Goal: Task Accomplishment & Management: Complete application form

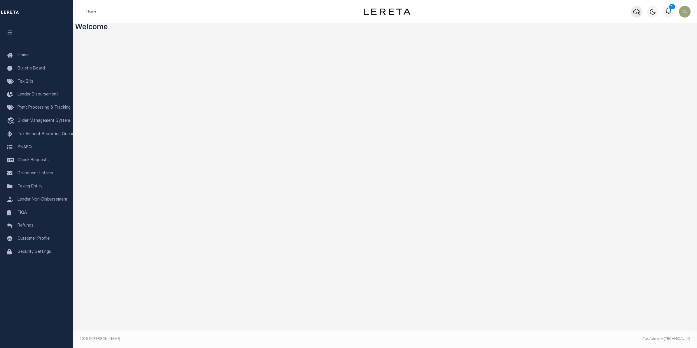
click at [637, 12] on icon "button" at bounding box center [636, 11] width 7 height 7
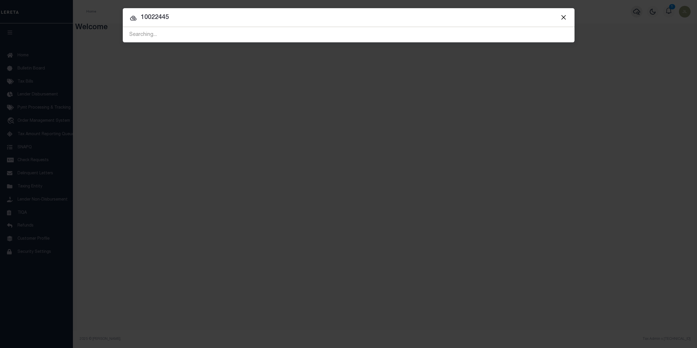
type input "10022445"
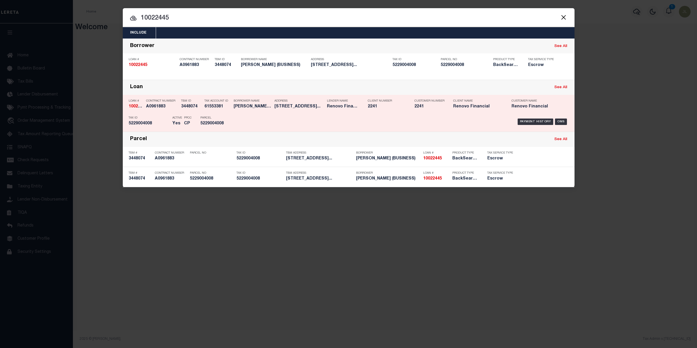
click at [268, 117] on div "Payment History OMS" at bounding box center [402, 121] width 334 height 17
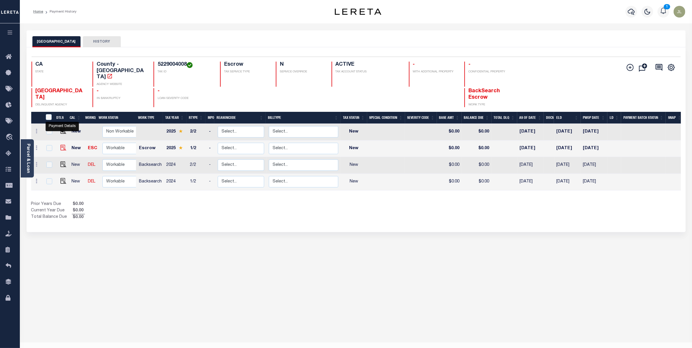
click at [60, 145] on img "" at bounding box center [63, 148] width 6 height 6
checkbox input "true"
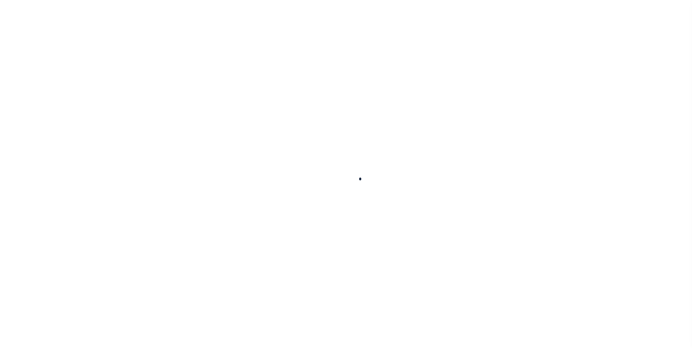
checkbox input "false"
type input "[DATE]"
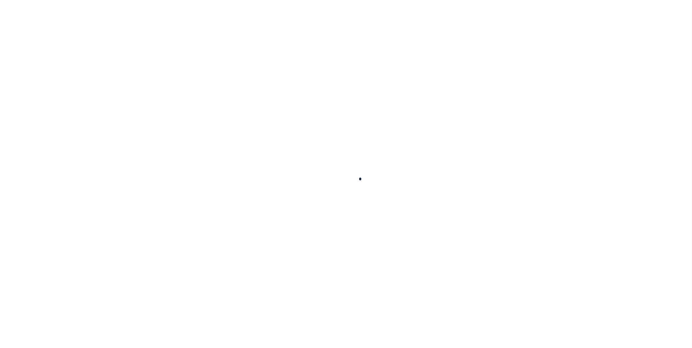
select select "NW2"
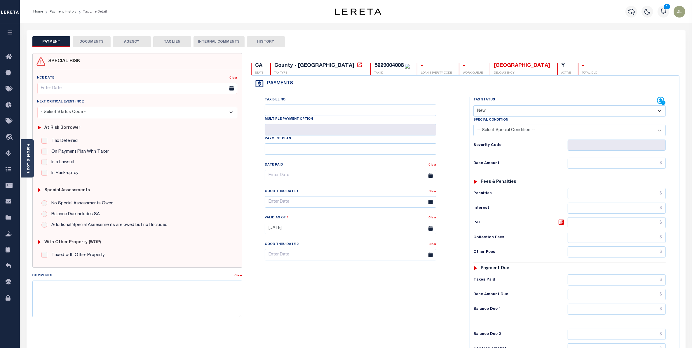
click at [93, 36] on button "DOCUMENTS" at bounding box center [92, 41] width 38 height 11
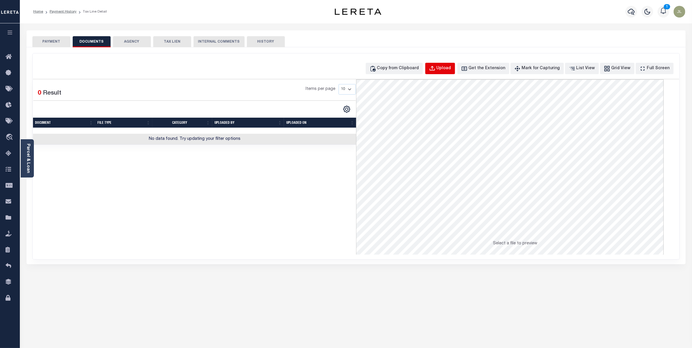
click at [451, 69] on div "Upload" at bounding box center [444, 68] width 15 height 6
select select "POP"
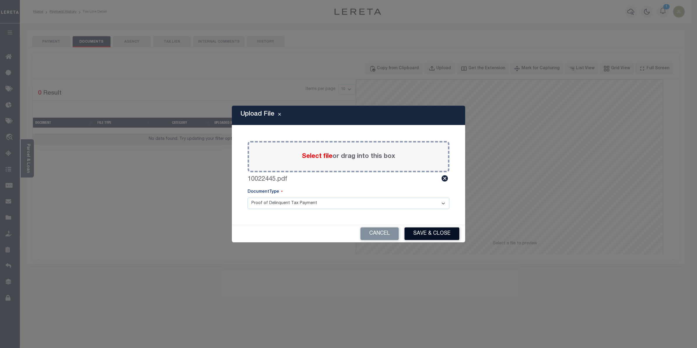
click at [444, 229] on button "Save & Close" at bounding box center [432, 233] width 55 height 13
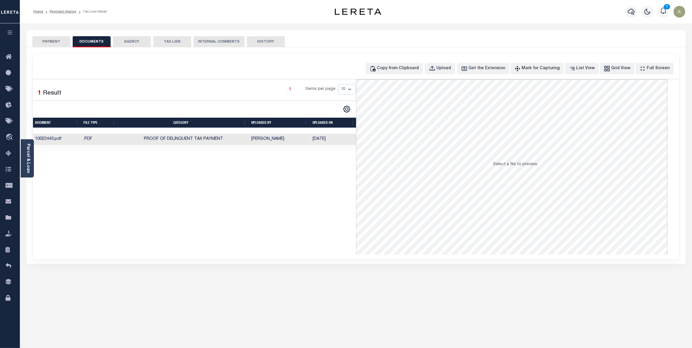
click at [52, 44] on button "PAYMENT" at bounding box center [51, 41] width 38 height 11
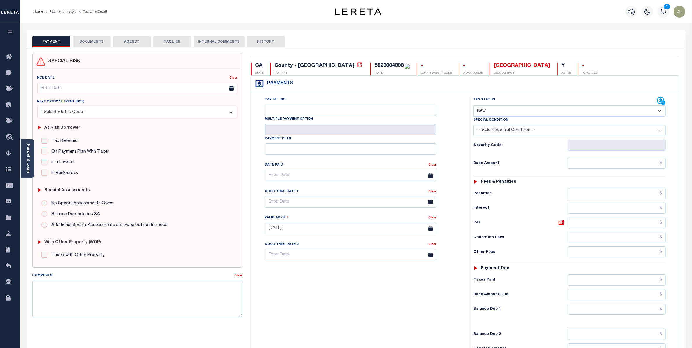
click at [508, 114] on select "- Select Status Code - Open Due/Unpaid Paid Incomplete No Tax Due Internal Refu…" at bounding box center [569, 110] width 192 height 11
select select "OP2"
click at [473, 106] on select "- Select Status Code - Open Due/Unpaid Paid Incomplete No Tax Due Internal Refu…" at bounding box center [569, 110] width 192 height 11
type input "10/08/2025"
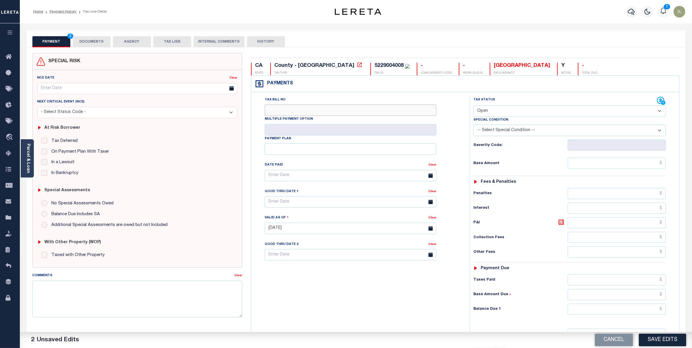
click at [280, 113] on input "Tax Bill No" at bounding box center [351, 109] width 172 height 11
click at [624, 167] on input "text" at bounding box center [617, 163] width 98 height 11
type input "$5,575.40"
click at [107, 298] on textarea "Comments" at bounding box center [137, 298] width 210 height 37
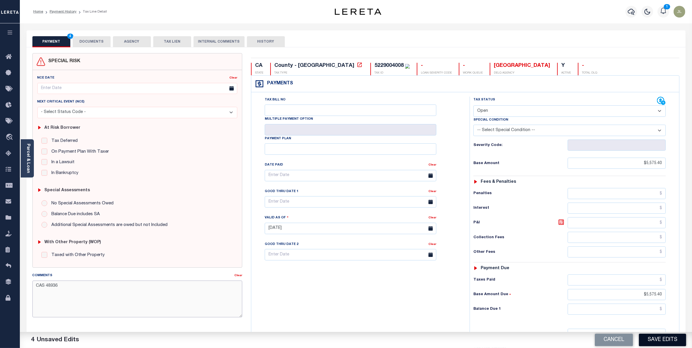
type textarea "CAS 48936"
click at [675, 338] on button "Save Edits" at bounding box center [662, 340] width 47 height 13
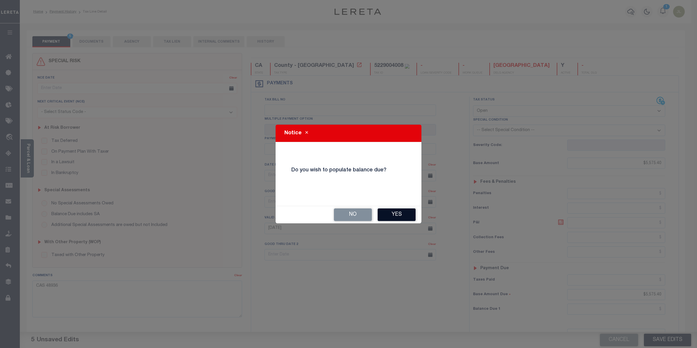
click at [405, 214] on button "Yes" at bounding box center [397, 214] width 38 height 13
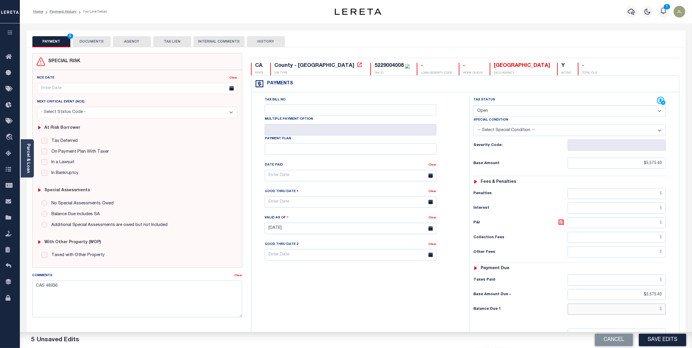
drag, startPoint x: 640, startPoint y: 312, endPoint x: 645, endPoint y: 313, distance: 5.9
click at [640, 312] on input "text" at bounding box center [617, 308] width 98 height 11
type input "$5,757.40"
click at [676, 344] on button "Save Edits" at bounding box center [662, 340] width 47 height 13
checkbox input "false"
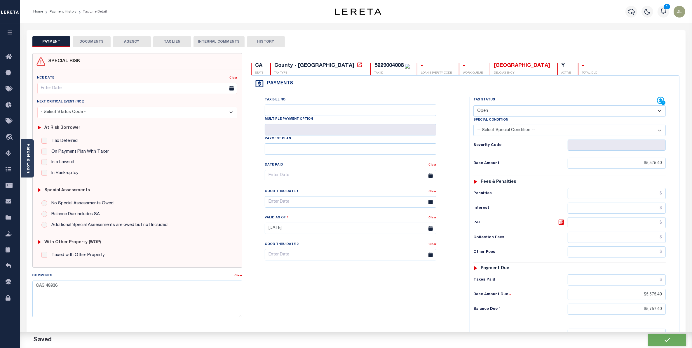
checkbox input "false"
type input "$5,575.4"
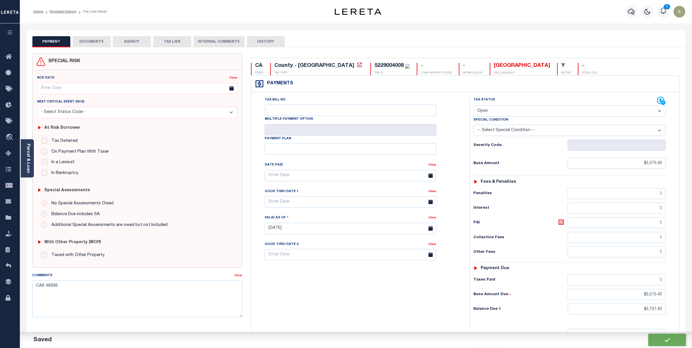
type input "$5,757.4"
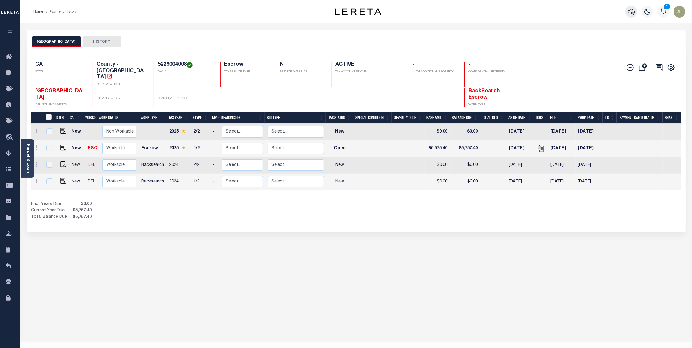
click at [633, 9] on icon "button" at bounding box center [631, 11] width 7 height 7
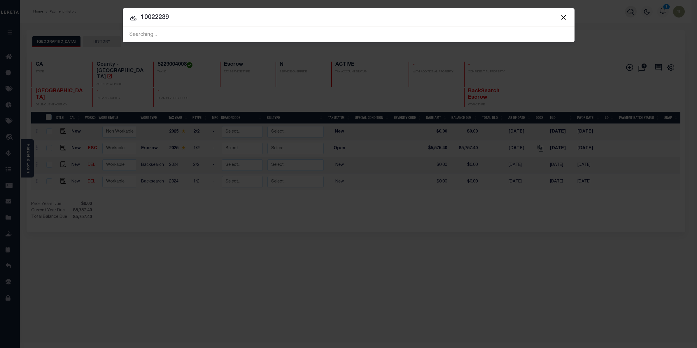
type input "10022239"
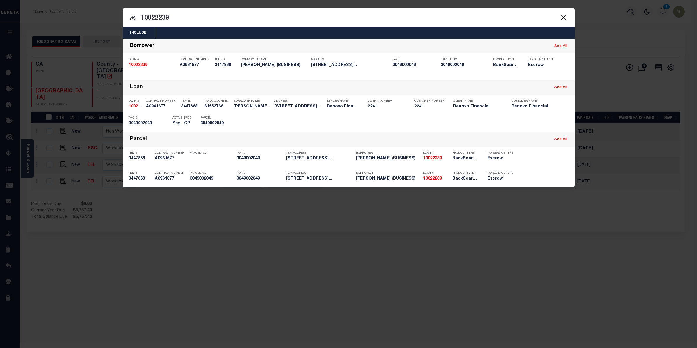
drag, startPoint x: 563, startPoint y: 18, endPoint x: 568, endPoint y: 20, distance: 5.8
click at [563, 18] on button "Close" at bounding box center [564, 17] width 8 height 8
